Goal: Task Accomplishment & Management: Manage account settings

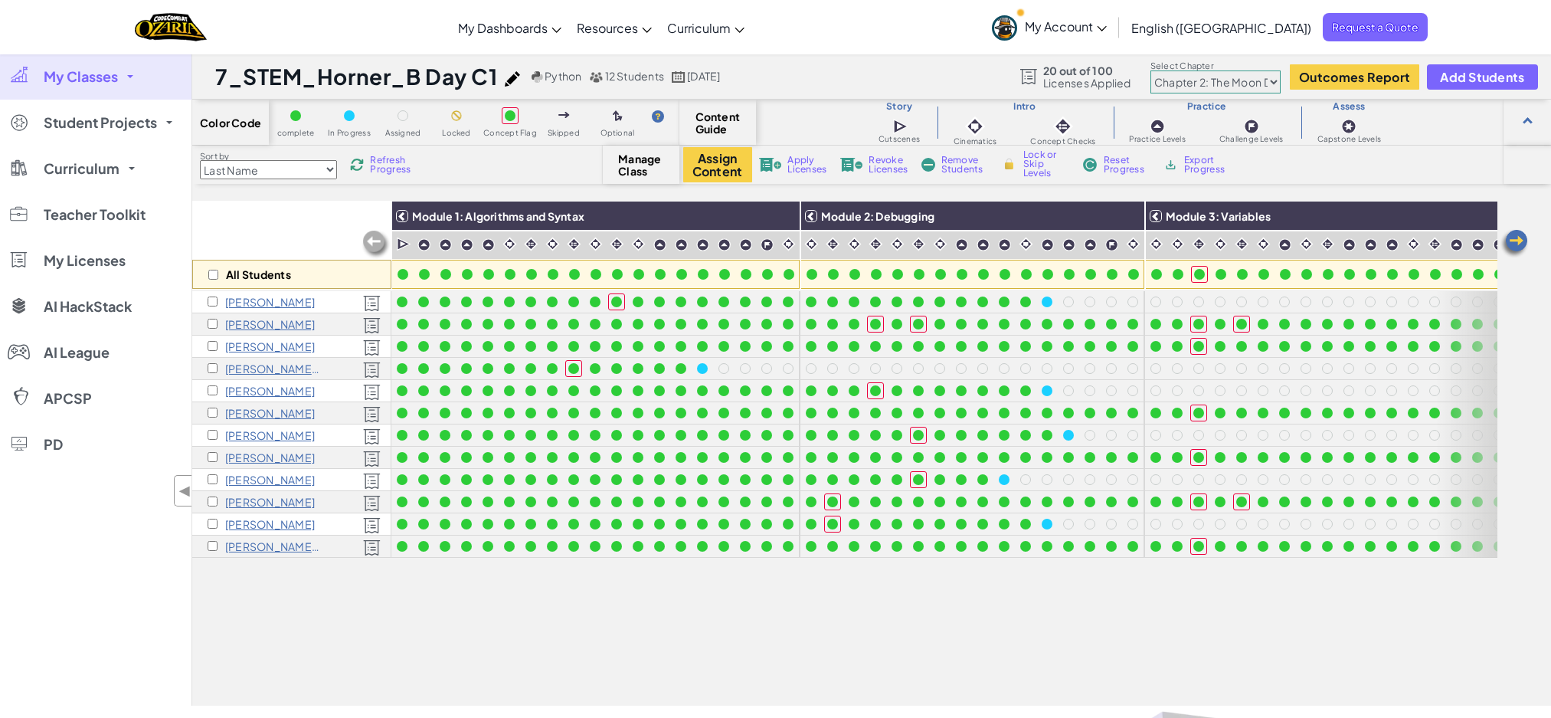
select select "5d8a57abe8919b28d5113af1"
click at [96, 87] on link "My Classes" at bounding box center [96, 77] width 192 height 46
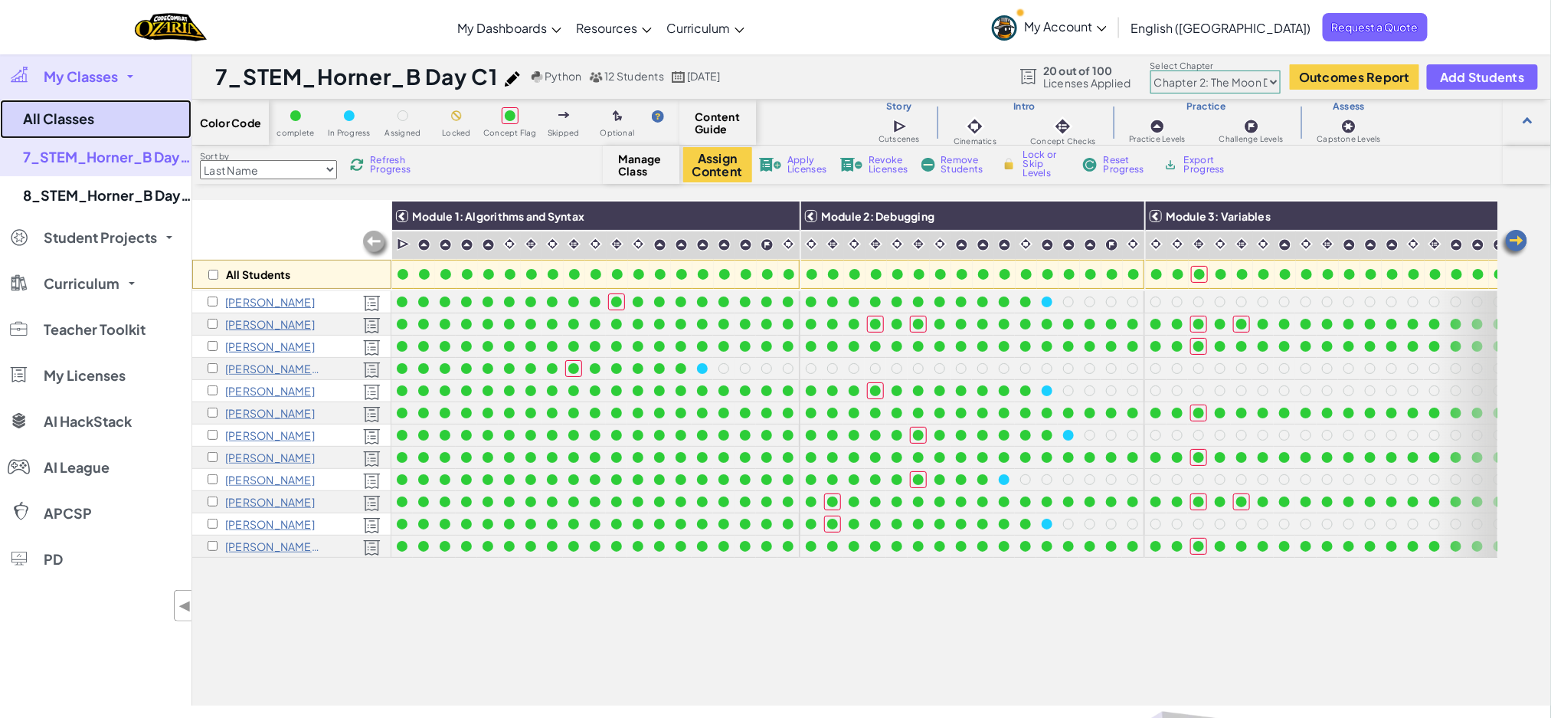
click at [80, 116] on link "All Classes" at bounding box center [96, 119] width 192 height 39
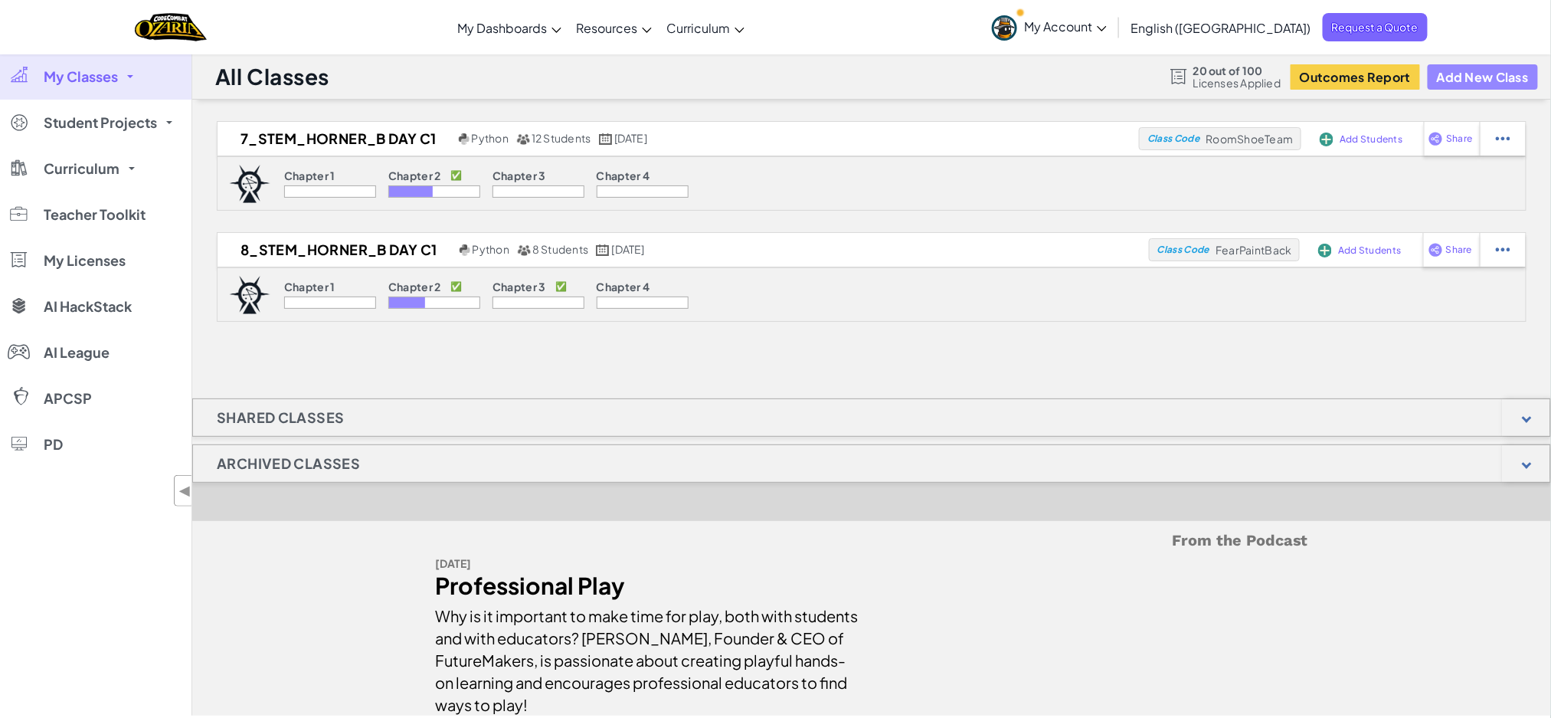
click at [1468, 84] on button "Add New Class" at bounding box center [1483, 76] width 110 height 25
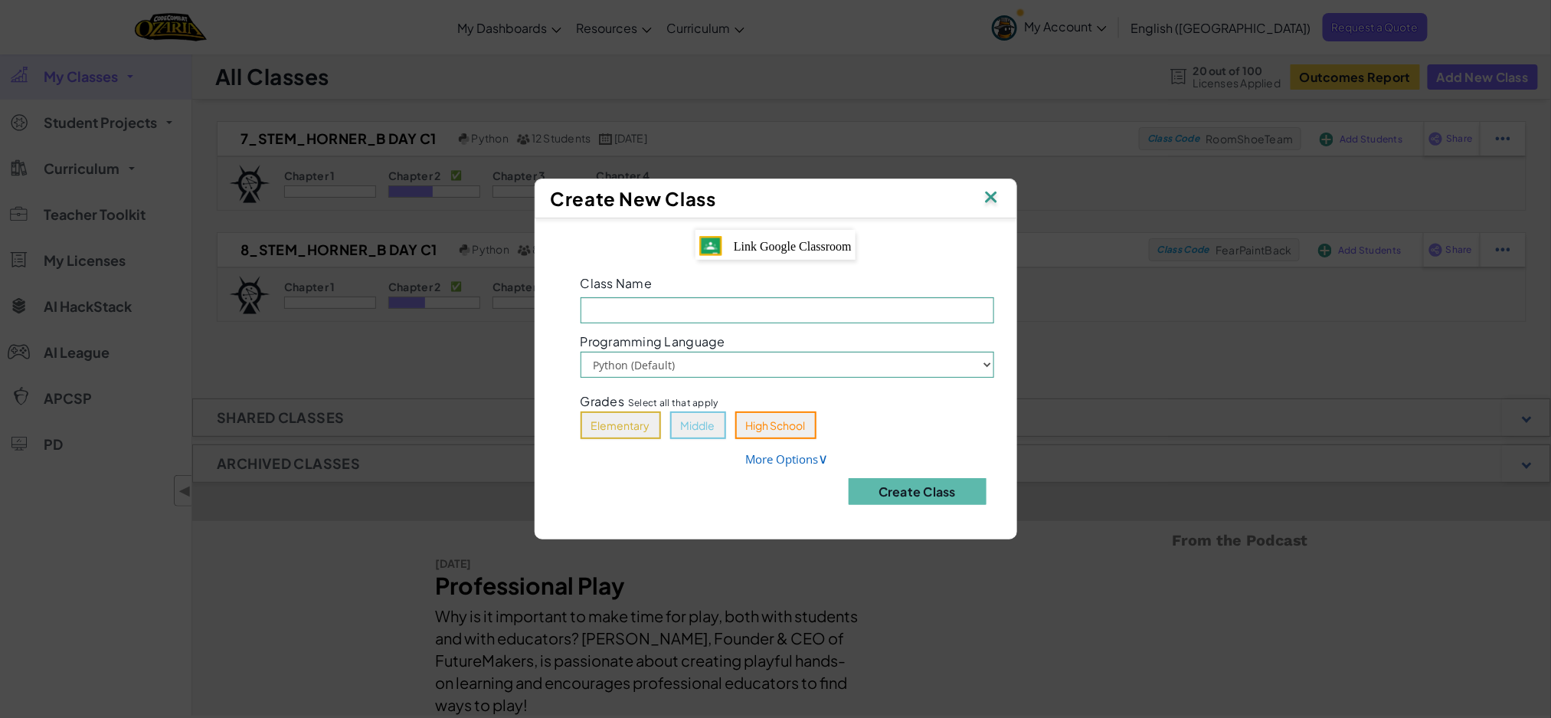
click at [829, 254] on div "Link Google Classroom" at bounding box center [776, 245] width 160 height 31
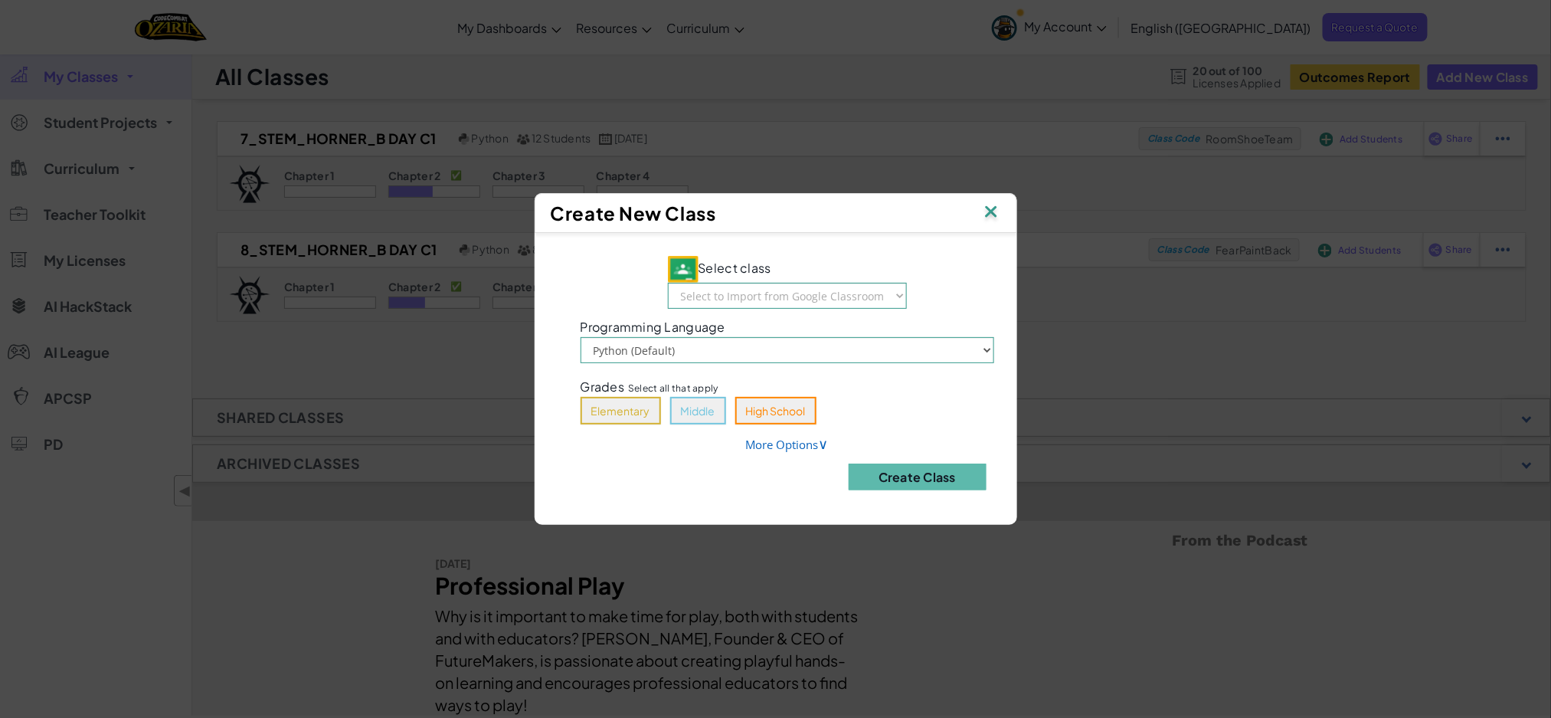
click at [829, 244] on div "Select class Select to Import from Google Classroom 5_STEM_Horner_B Day C1 6_ST…" at bounding box center [776, 372] width 460 height 257
click at [828, 292] on select "Select to Import from Google Classroom 5_STEM_Horner_B Day C1 6_STEM_Horner_B D…" at bounding box center [787, 296] width 239 height 26
select select "774922058782"
click at [668, 283] on select "Select to Import from Google Classroom 5_STEM_Horner_B Day C1 6_STEM_Horner_B D…" at bounding box center [787, 296] width 239 height 26
click at [712, 413] on button "Middle" at bounding box center [698, 411] width 56 height 28
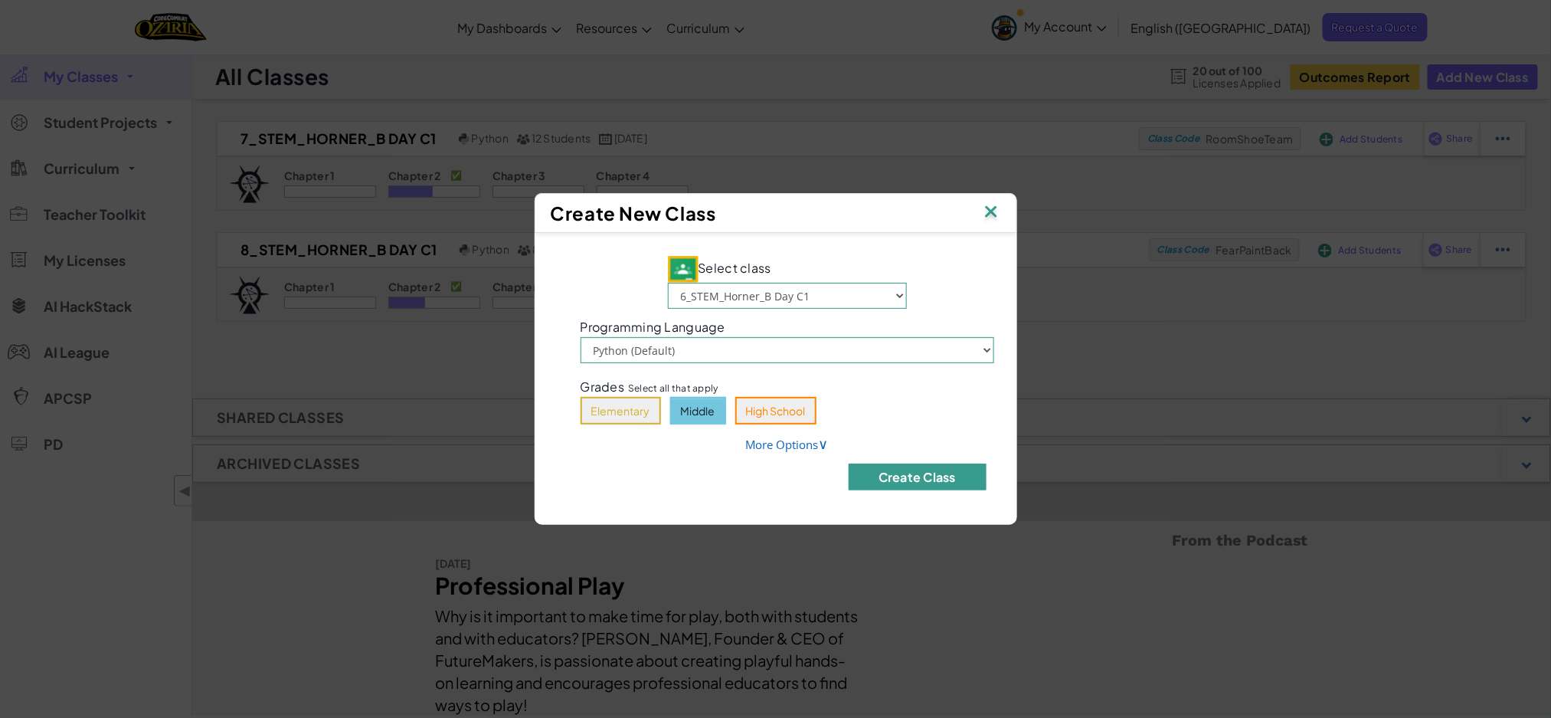
click at [920, 478] on button "Create Class" at bounding box center [918, 476] width 138 height 27
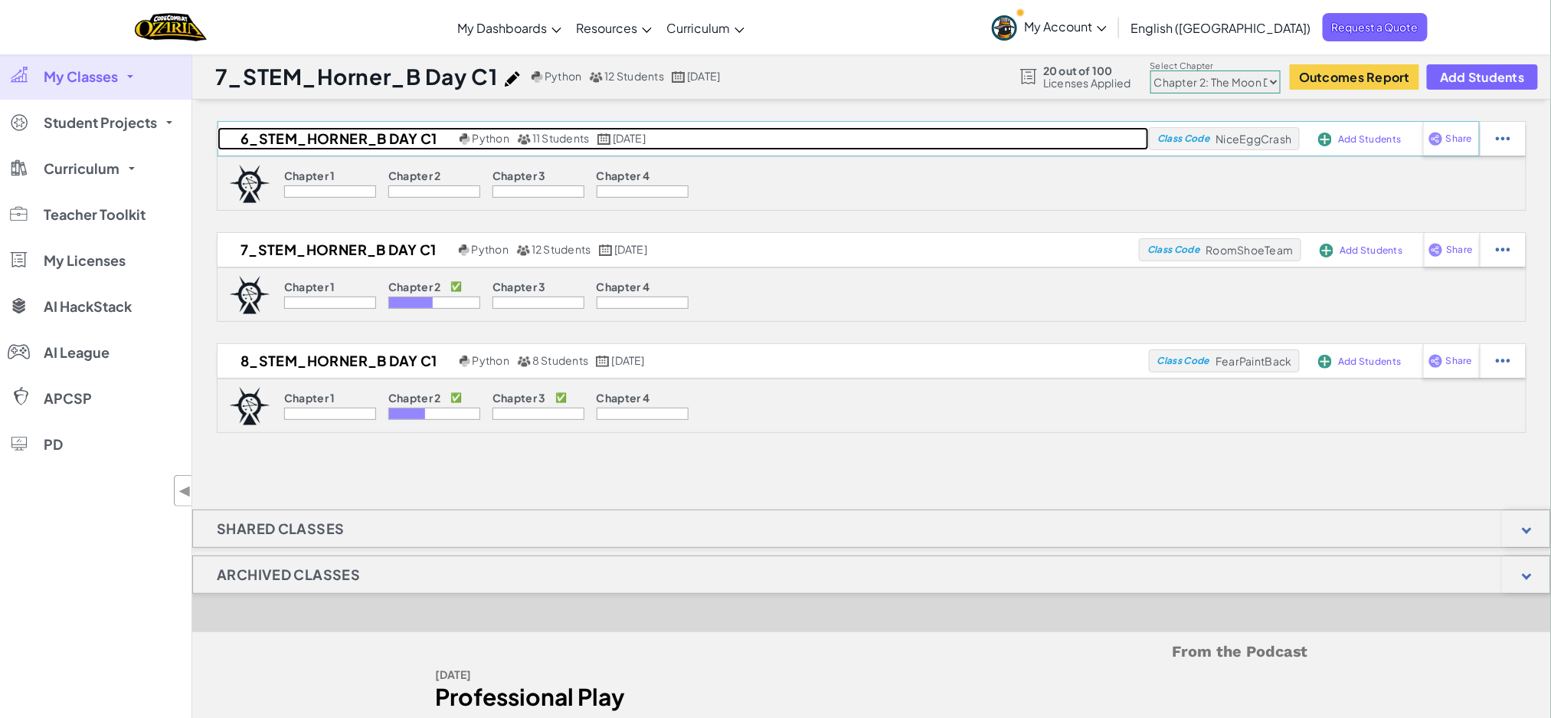
click at [359, 145] on h2 "6_STEM_Horner_B Day C1" at bounding box center [337, 138] width 238 height 23
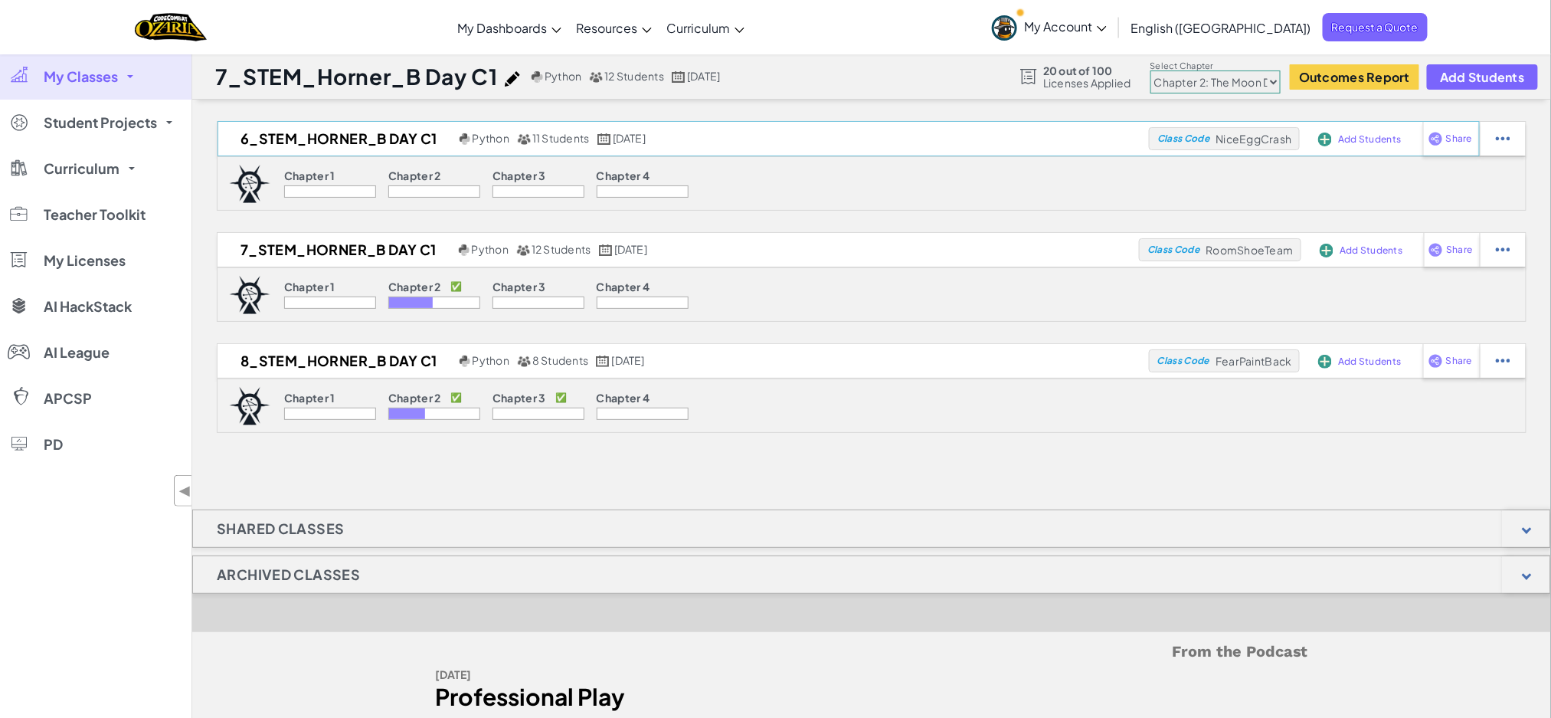
select select "5d41d731a8d1836b5aa3cba1"
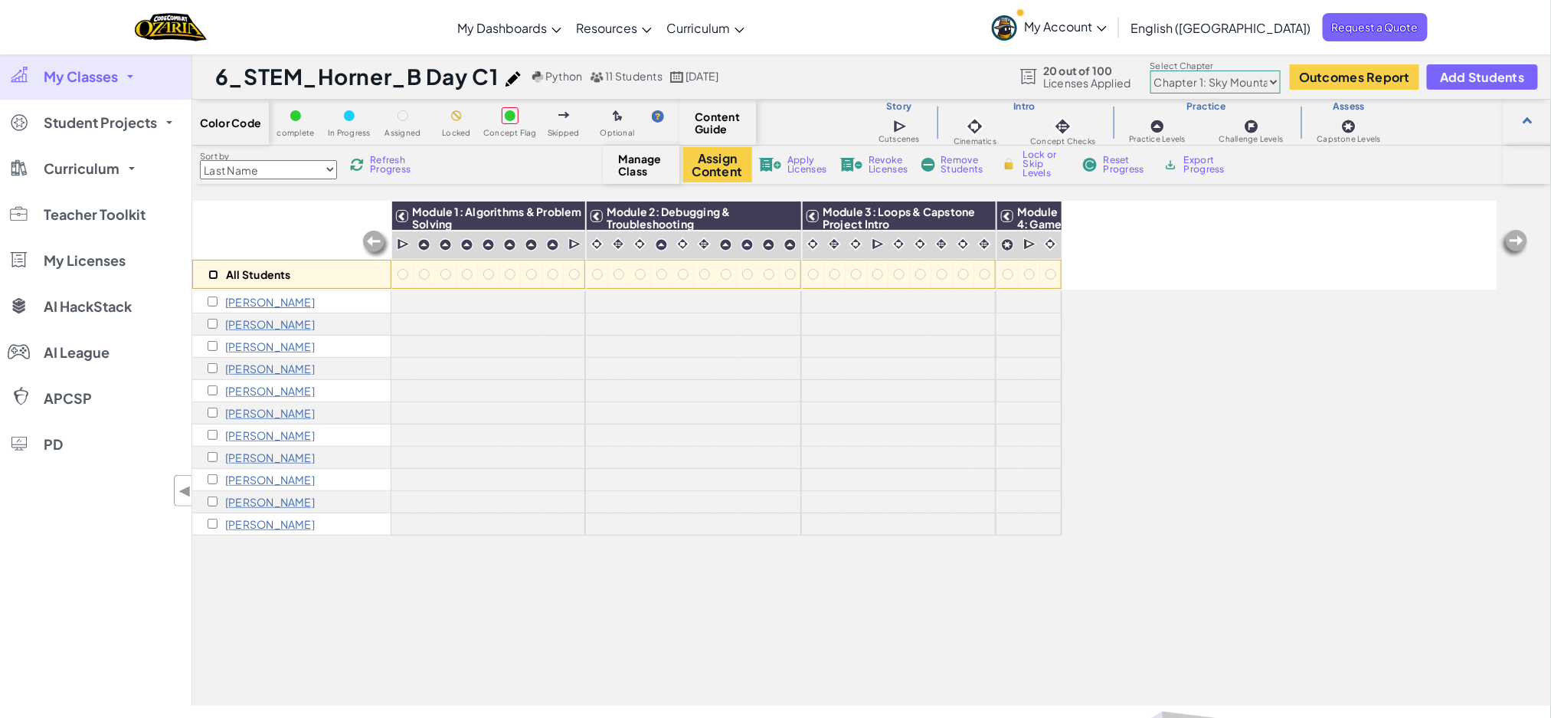
click at [211, 273] on input "checkbox" at bounding box center [213, 275] width 10 height 10
checkbox input "true"
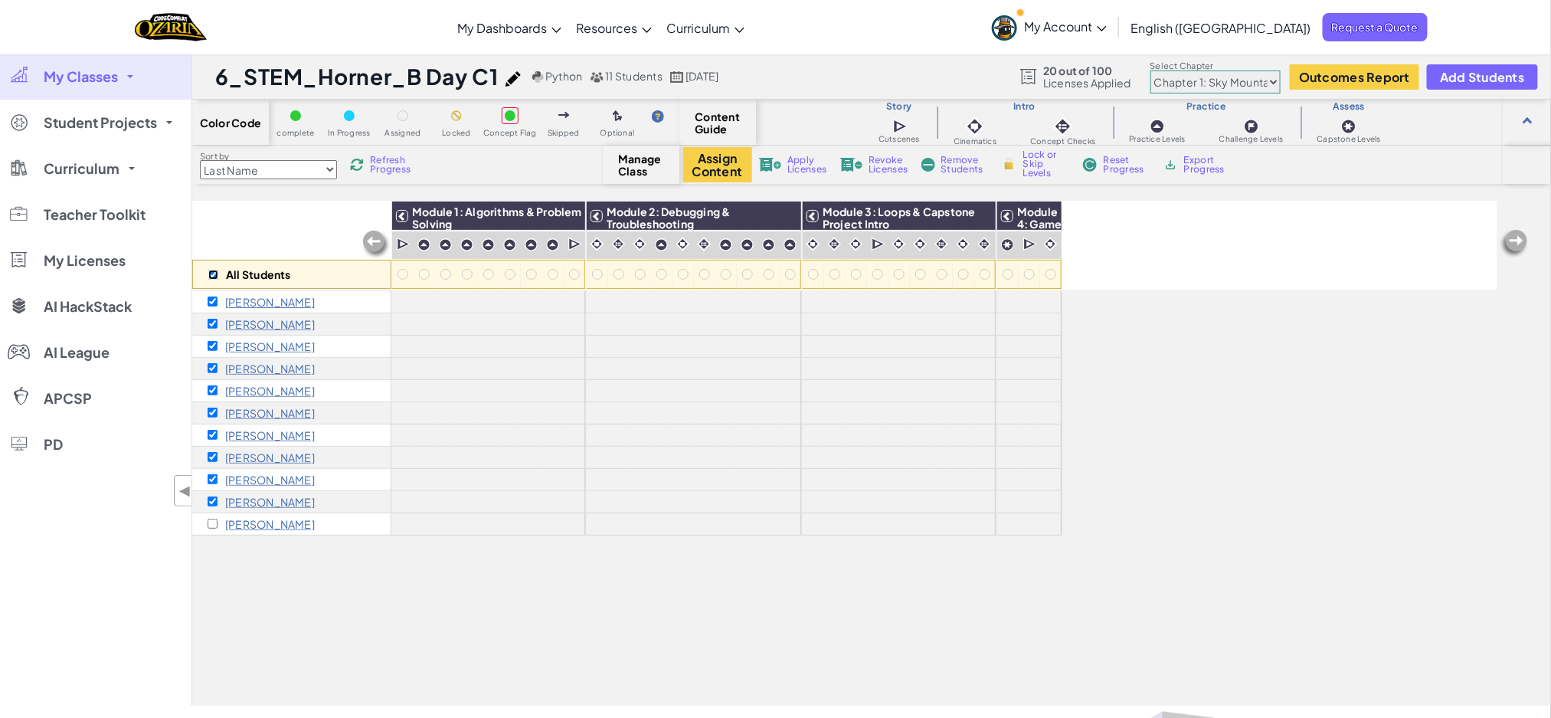
checkbox input "true"
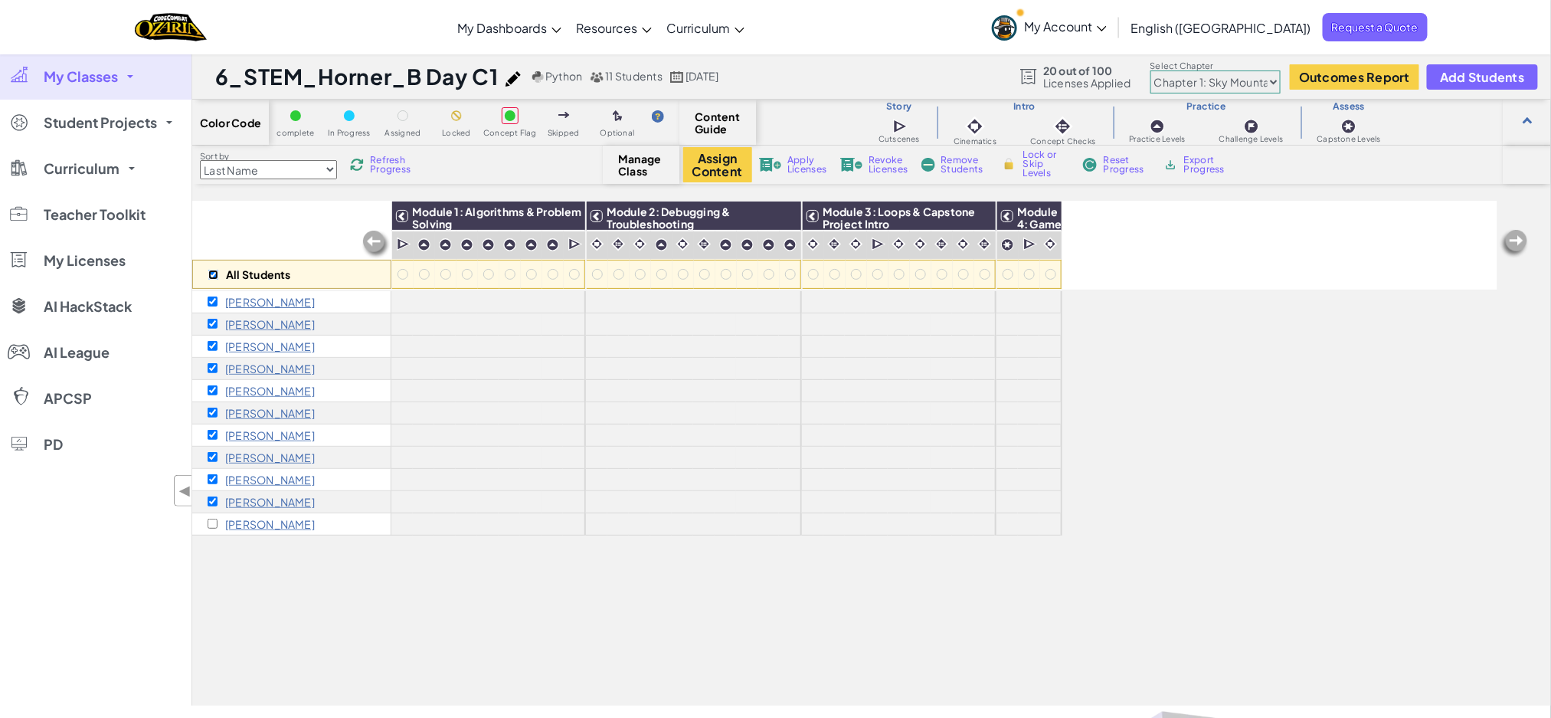
checkbox input "true"
click at [793, 164] on span "Apply Licenses" at bounding box center [807, 165] width 39 height 18
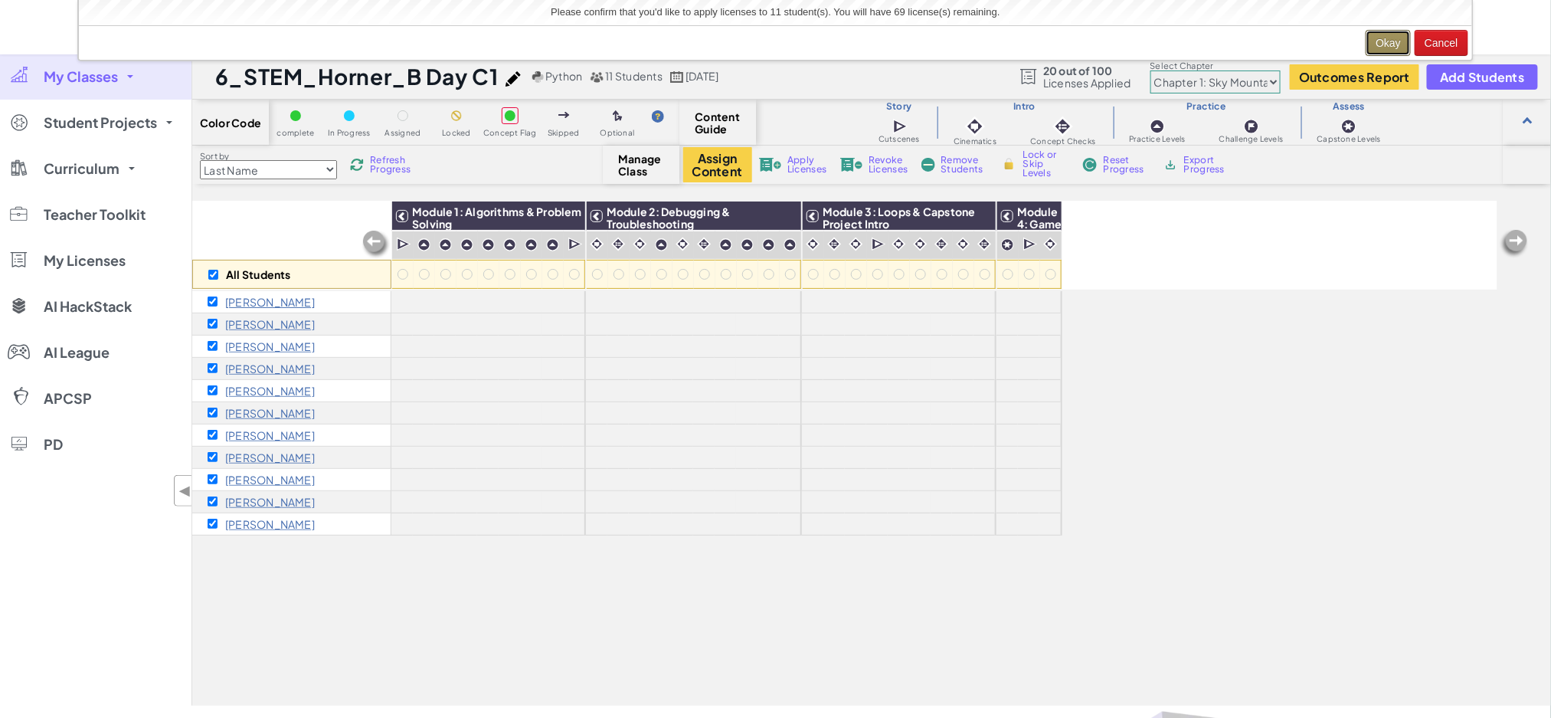
click at [1374, 50] on button "Okay" at bounding box center [1388, 43] width 45 height 26
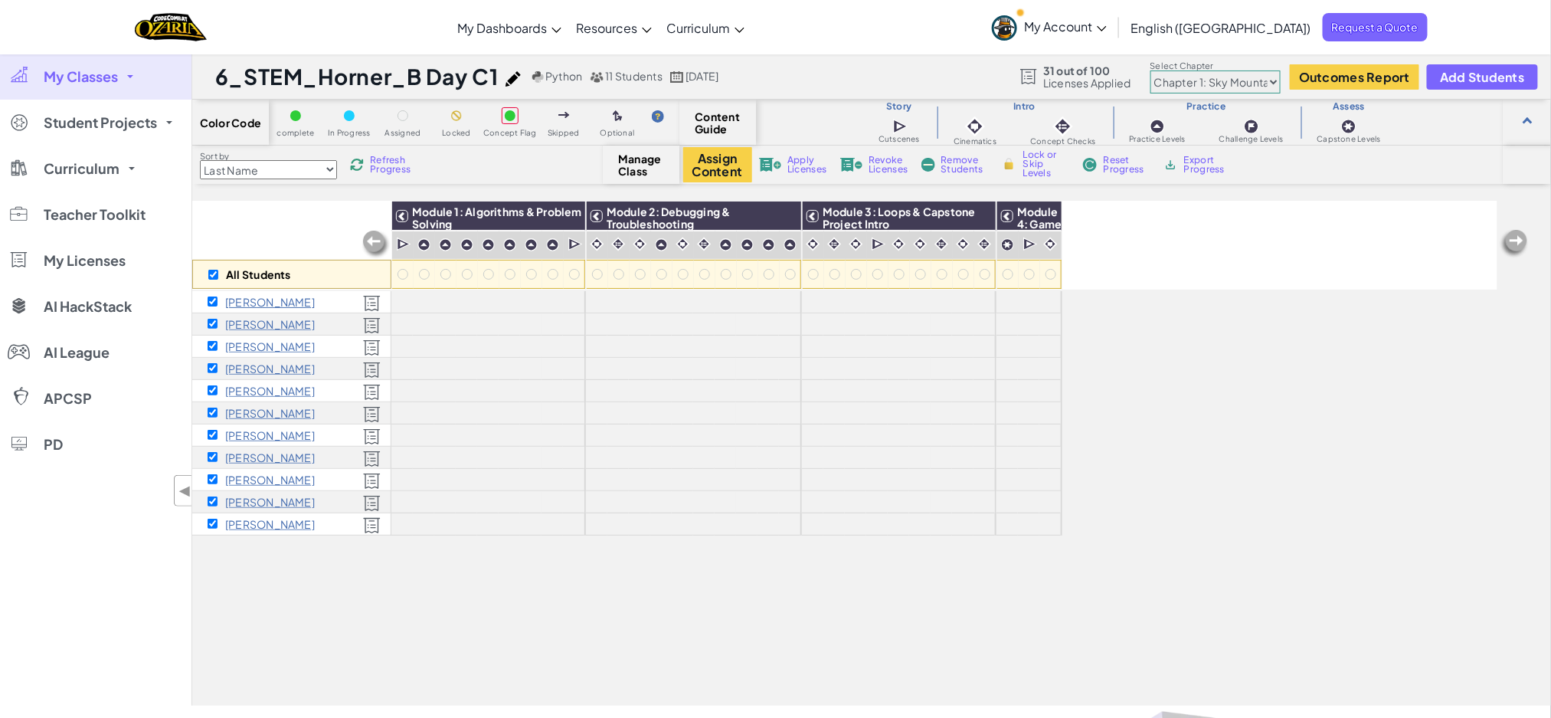
click at [1263, 82] on select "Chapter 1: Sky Mountain Chapter 2: The Moon Dancers Chapter 3: The Phoenix Land…" at bounding box center [1216, 81] width 130 height 23
click at [720, 165] on button "Assign Content" at bounding box center [717, 164] width 69 height 35
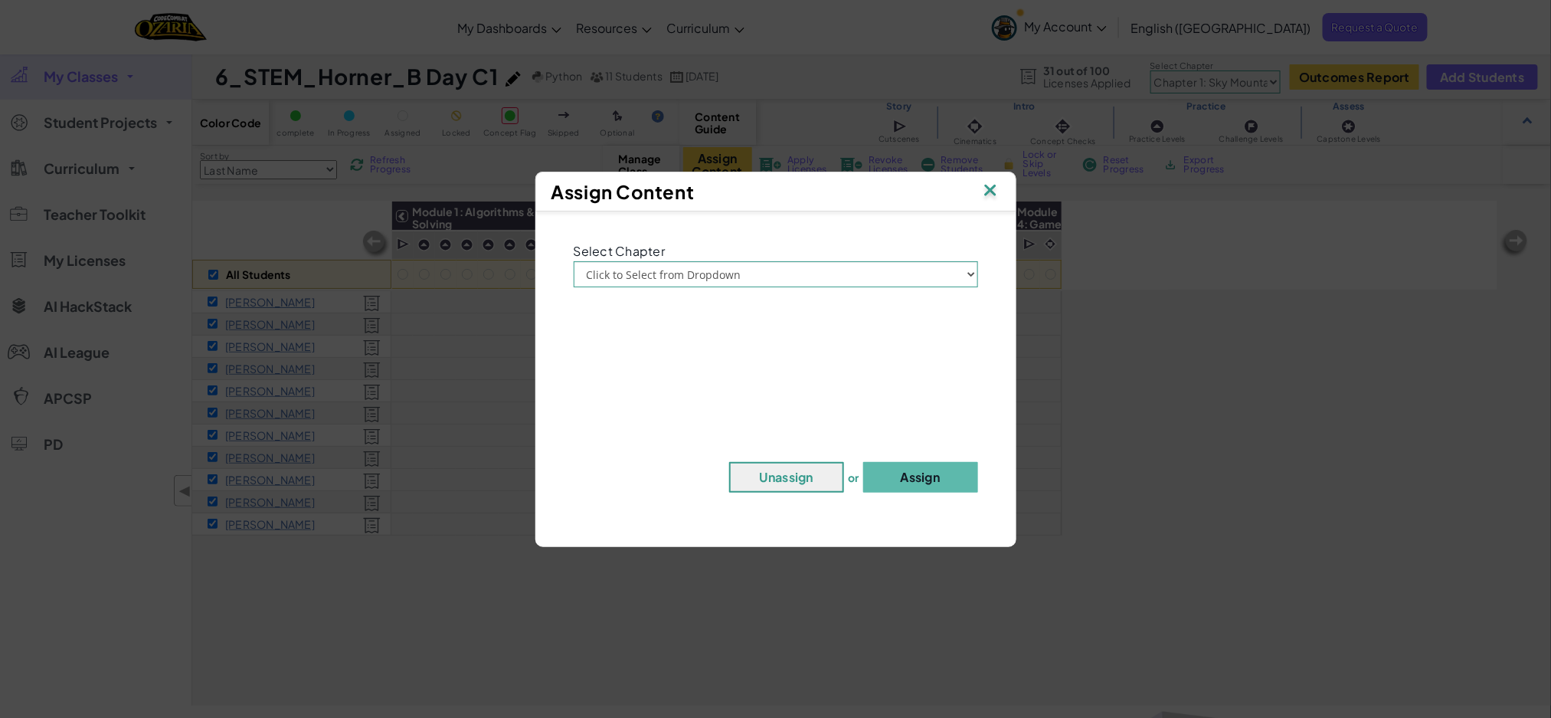
click at [807, 257] on div "Select Chapter Click to Select from Dropdown Chapter 1: [GEOGRAPHIC_DATA] Chapt…" at bounding box center [775, 263] width 427 height 48
click at [811, 261] on select "Click to Select from Dropdown Chapter 1: [GEOGRAPHIC_DATA] Chapter 2: The Moon …" at bounding box center [776, 274] width 404 height 26
click at [574, 261] on select "Click to Select from Dropdown Chapter 1: [GEOGRAPHIC_DATA] Chapter 2: The Moon …" at bounding box center [776, 274] width 404 height 26
click at [834, 277] on select "Click to Select from Dropdown Chapter 1: [GEOGRAPHIC_DATA] Chapter 2: The Moon …" at bounding box center [776, 274] width 404 height 26
select select "Chapter 2: The Moon Dancers"
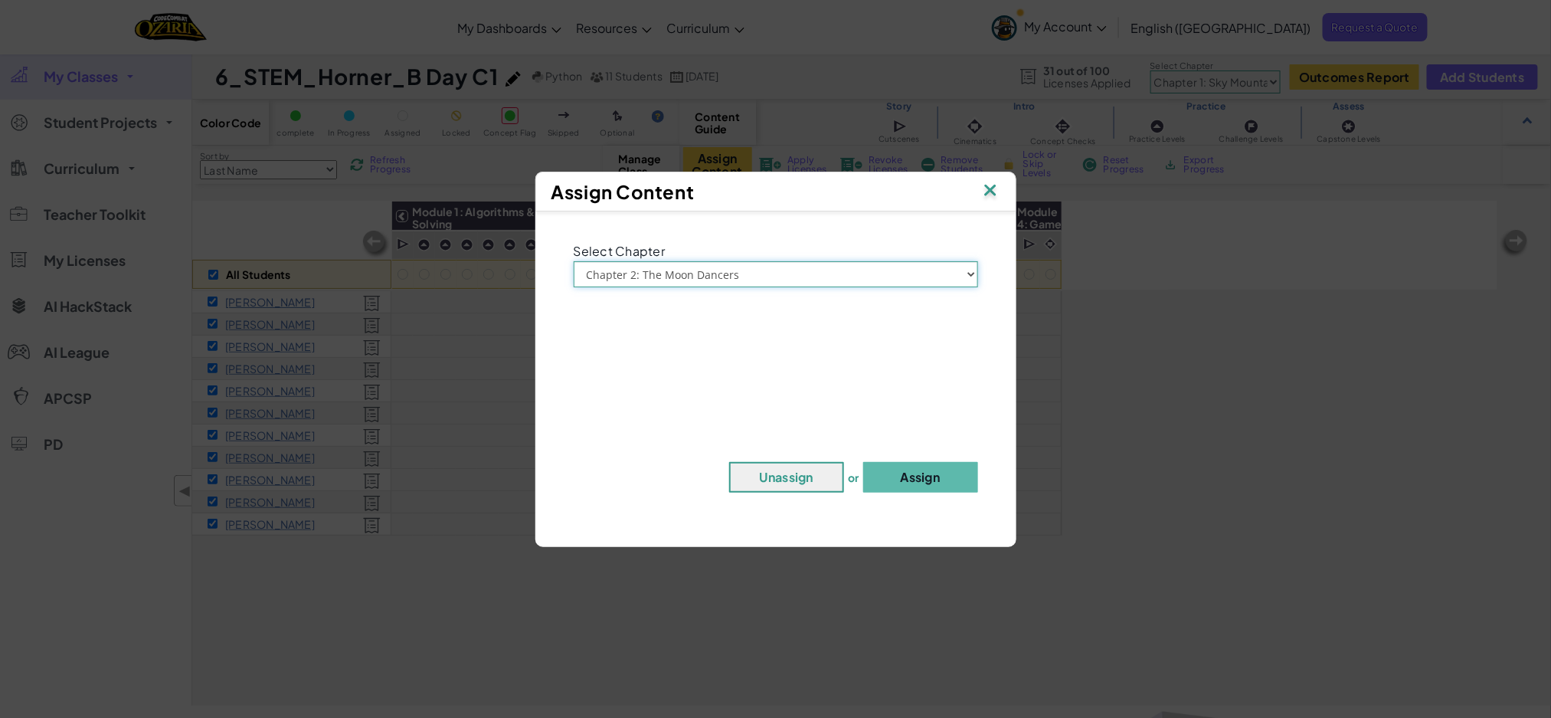
click at [574, 261] on select "Click to Select from Dropdown Chapter 1: [GEOGRAPHIC_DATA] Chapter 2: The Moon …" at bounding box center [776, 274] width 404 height 26
click at [935, 474] on button "Assign" at bounding box center [920, 477] width 115 height 31
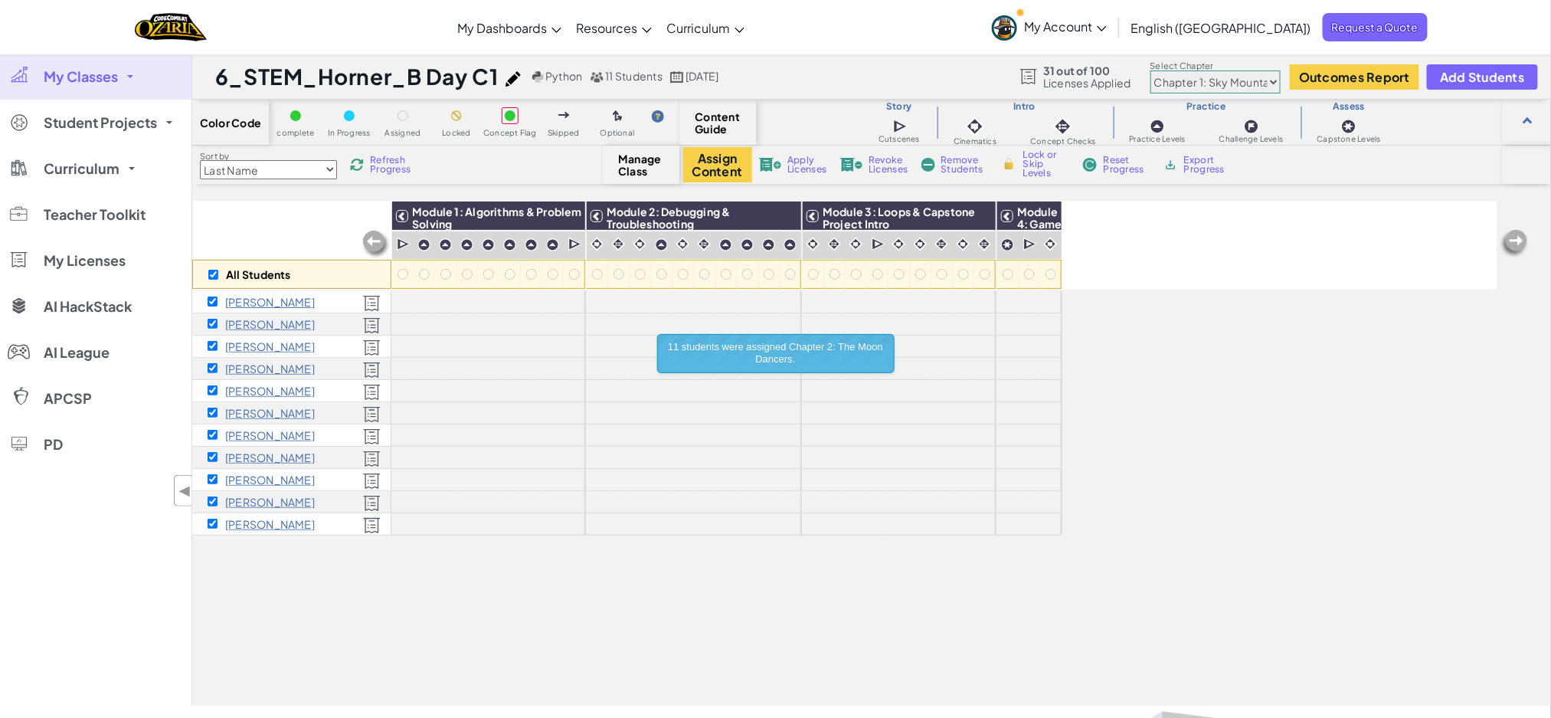
click at [1234, 80] on select "Chapter 1: Sky Mountain Chapter 2: The Moon Dancers Chapter 3: The Phoenix Land…" at bounding box center [1216, 81] width 130 height 23
select select "5d8a57abe8919b28d5113af1"
click at [1151, 70] on select "Chapter 1: Sky Mountain Chapter 2: The Moon Dancers Chapter 3: The Phoenix Land…" at bounding box center [1216, 81] width 130 height 23
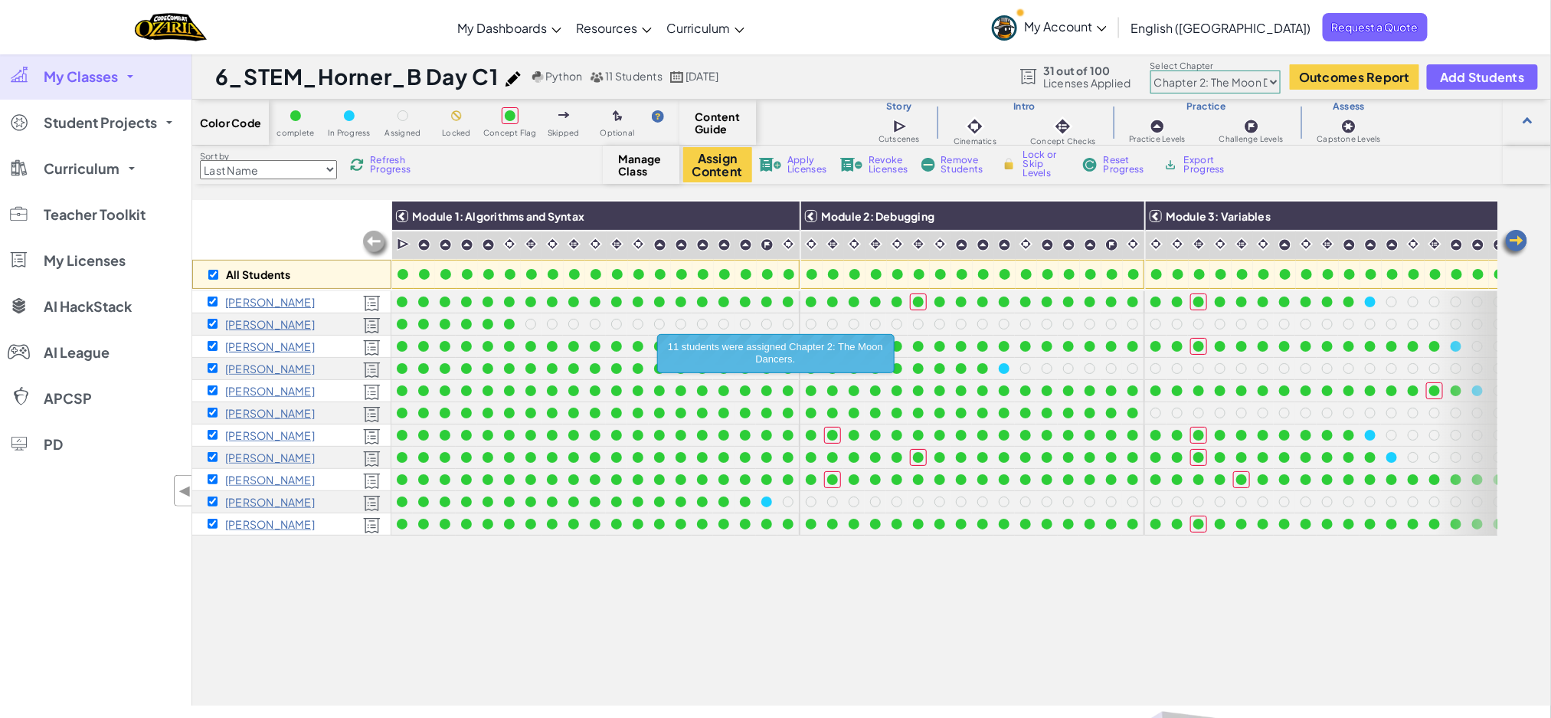
click at [826, 565] on div "All Students Module 1: Algorithms and Syntax Module 2: Debugging Module 3: Vari…" at bounding box center [844, 367] width 1305 height 641
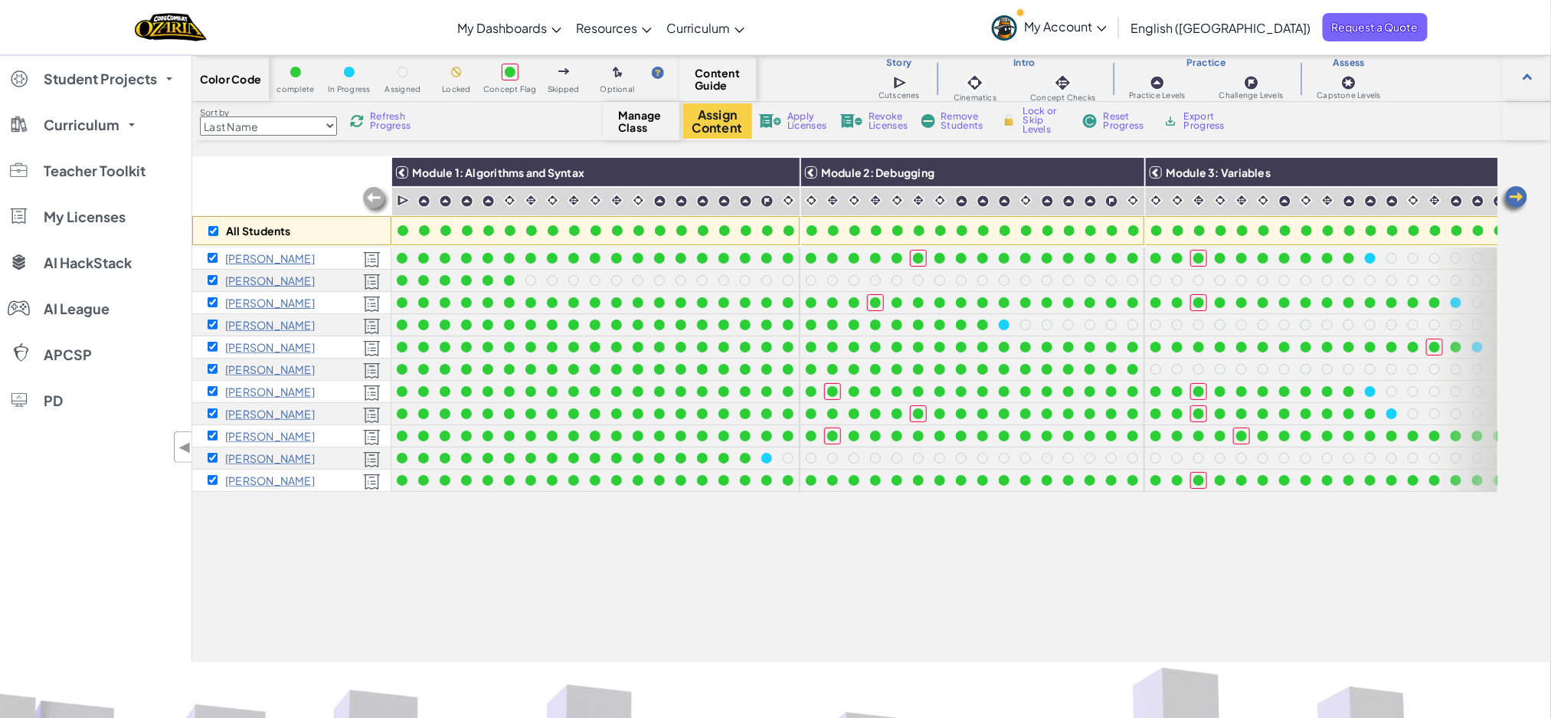
click at [684, 531] on div "All Students Module 1: Algorithms and Syntax Module 2: Debugging Module 3: Vari…" at bounding box center [844, 324] width 1305 height 641
click at [570, 571] on div "All Students Module 1: Algorithms and Syntax Module 2: Debugging Module 3: Vari…" at bounding box center [844, 324] width 1305 height 641
click at [578, 562] on div "All Students Module 1: Algorithms and Syntax Module 2: Debugging Module 3: Vari…" at bounding box center [844, 324] width 1305 height 641
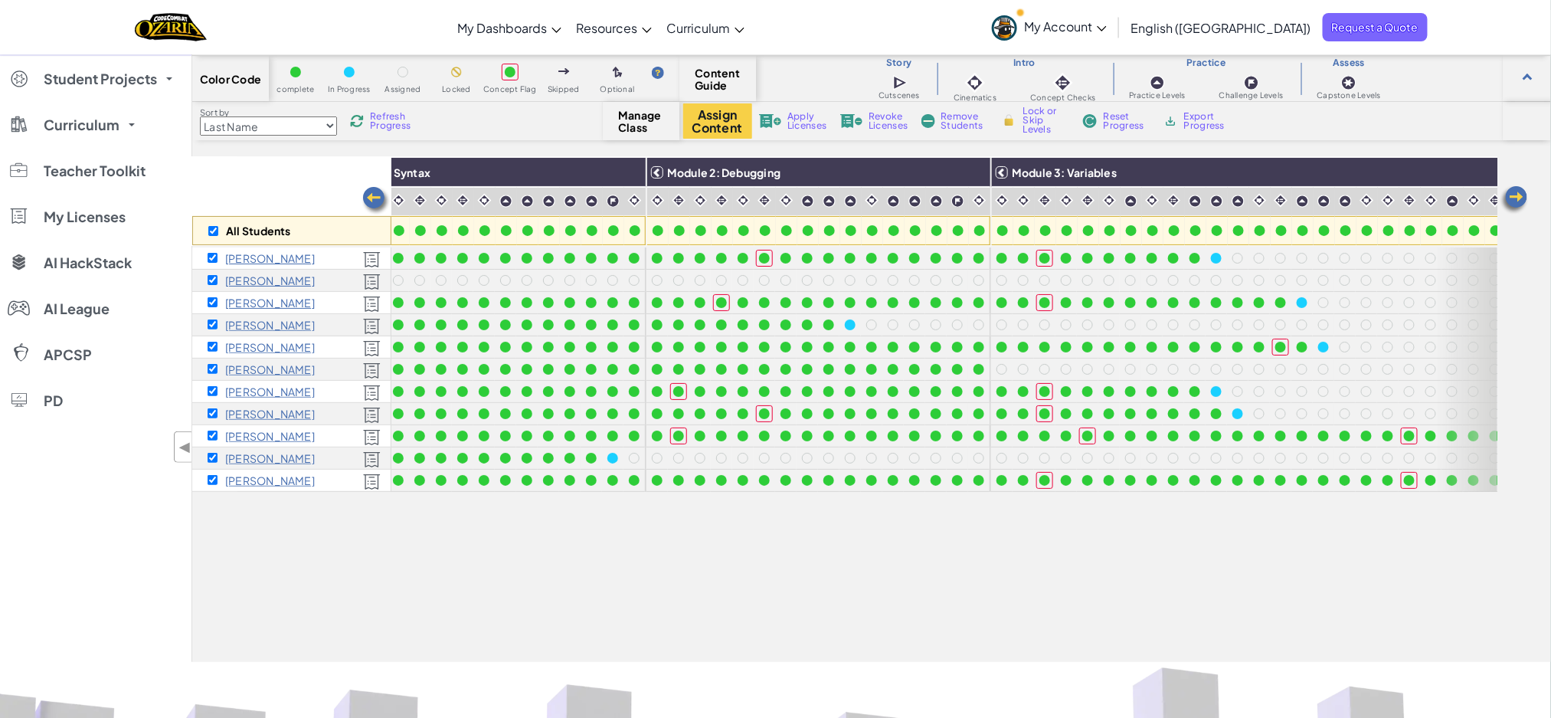
scroll to position [0, 74]
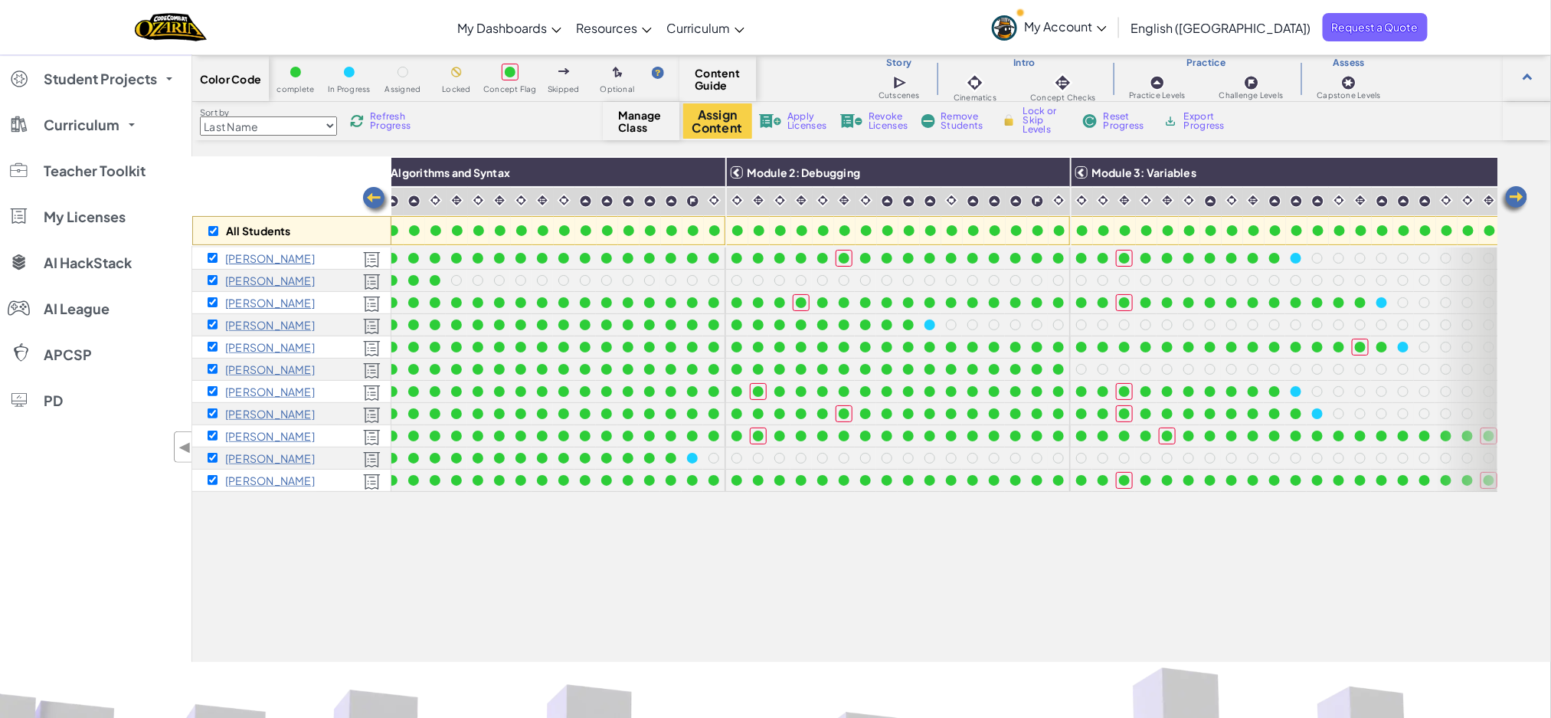
click at [935, 594] on div "All Students Module 1: Algorithms and Syntax Module 2: Debugging Module 3: Vari…" at bounding box center [844, 324] width 1305 height 641
drag, startPoint x: 613, startPoint y: 624, endPoint x: 625, endPoint y: 596, distance: 30.9
click at [613, 624] on div "All Students Module 1: Algorithms and Syntax Module 2: Debugging Module 3: Vari…" at bounding box center [844, 324] width 1305 height 641
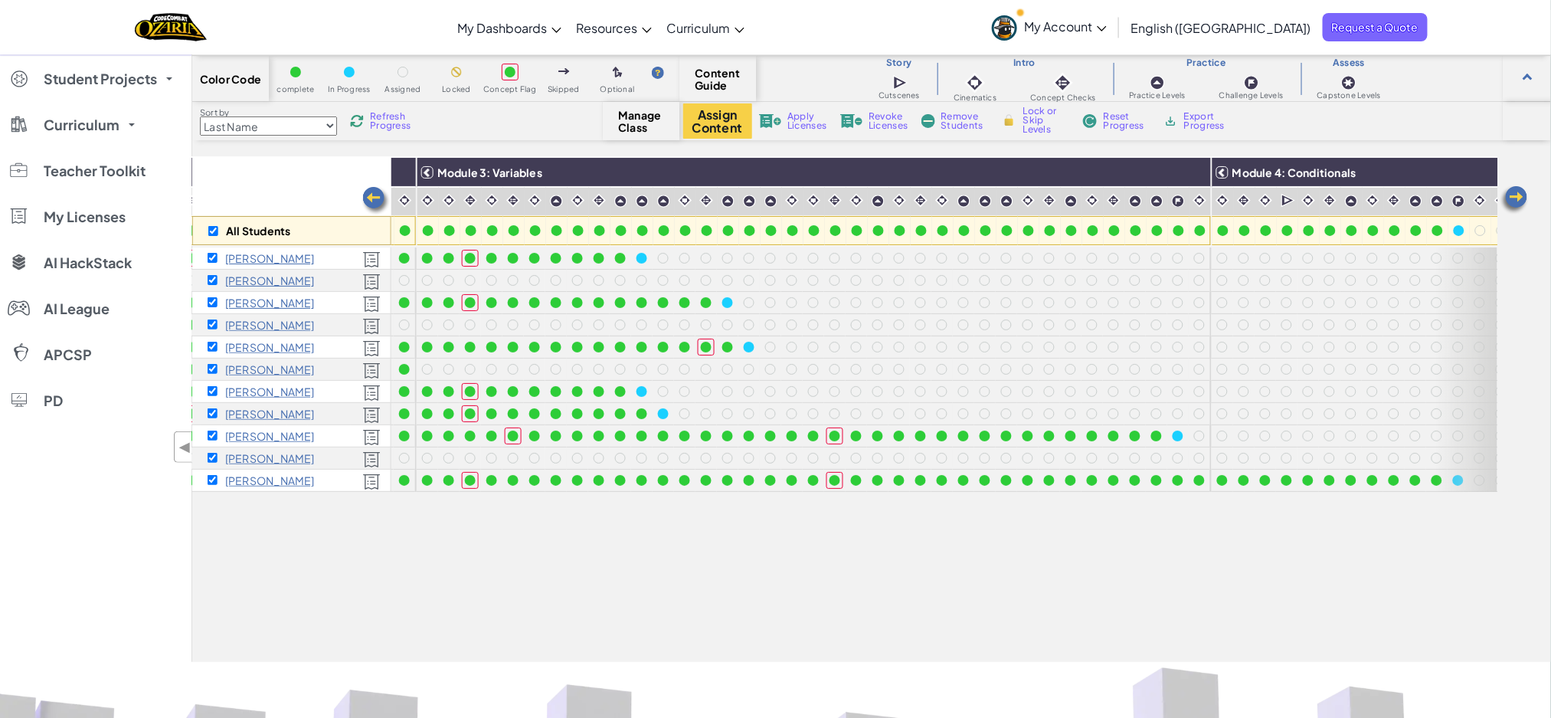
scroll to position [0, 729]
click at [694, 539] on div "All Students Module 1: Algorithms and Syntax Module 2: Debugging Module 3: Vari…" at bounding box center [844, 324] width 1305 height 641
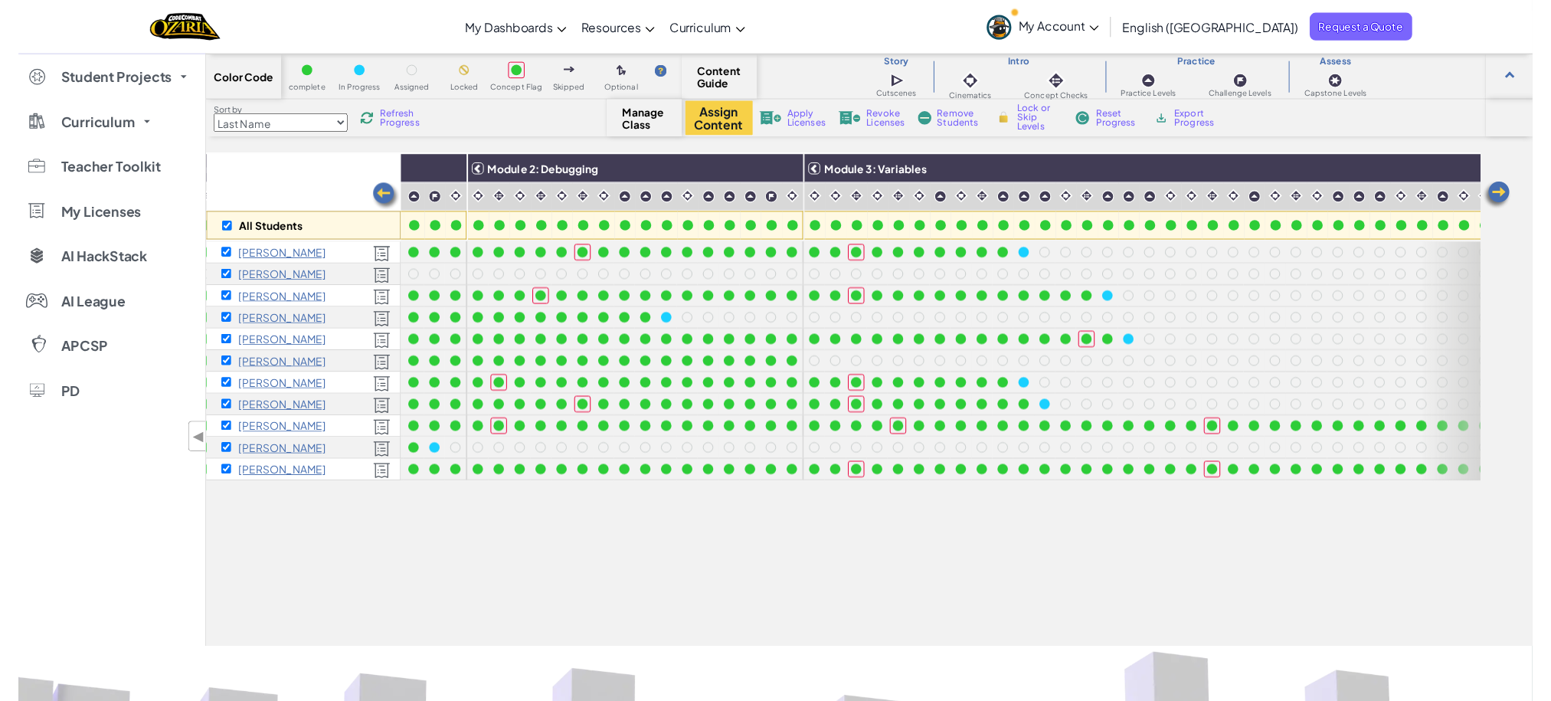
scroll to position [0, 0]
